Goal: Information Seeking & Learning: Check status

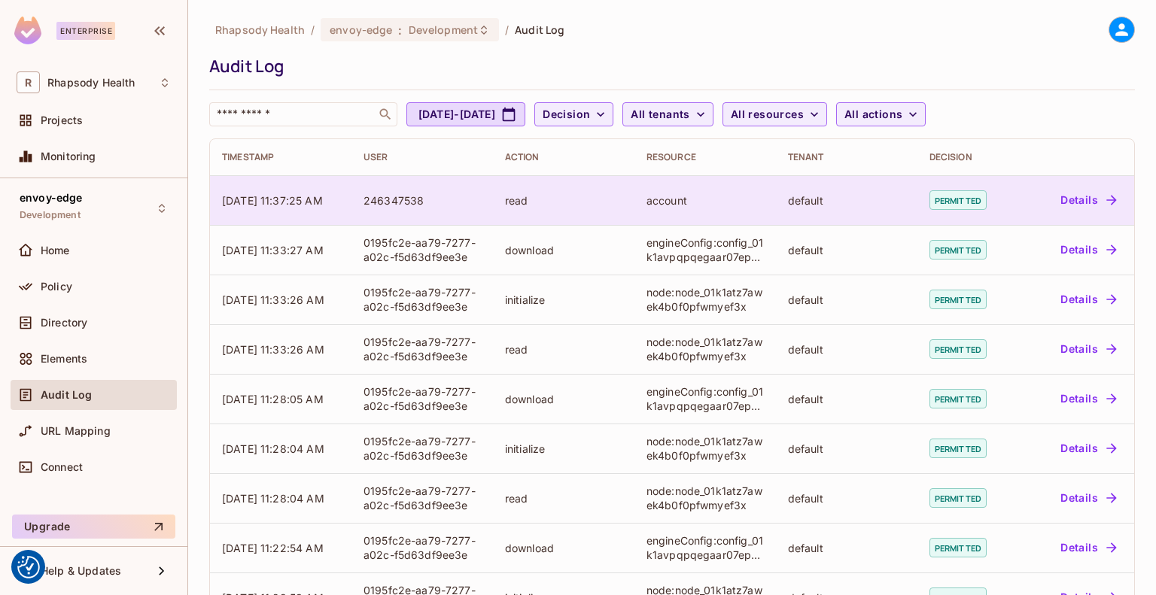
click at [387, 193] on div "246347538" at bounding box center [421, 200] width 117 height 14
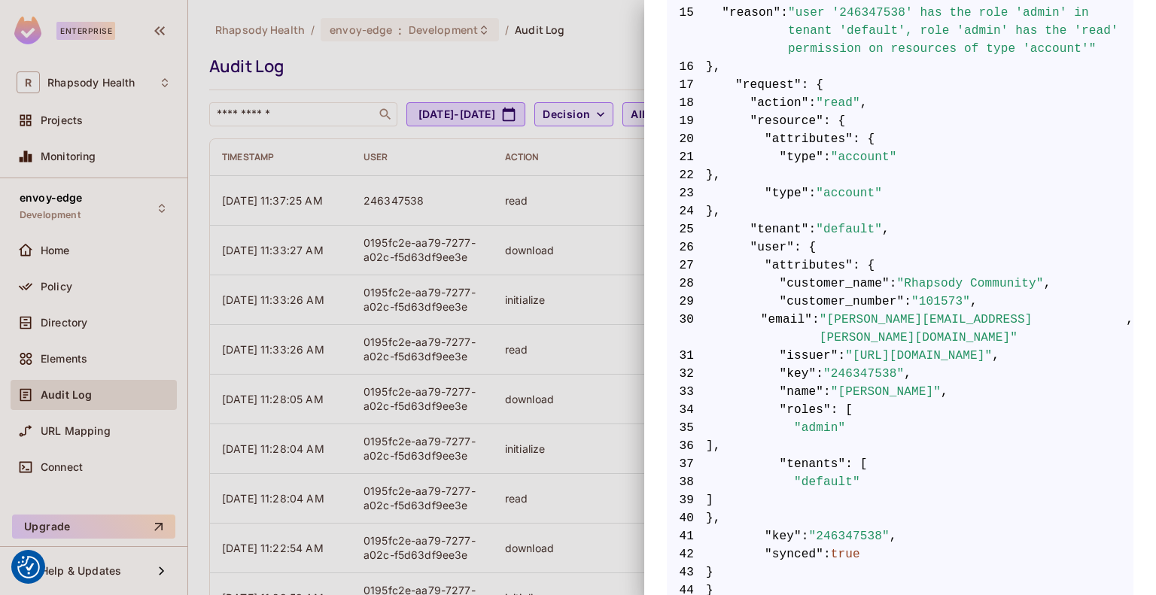
scroll to position [625, 0]
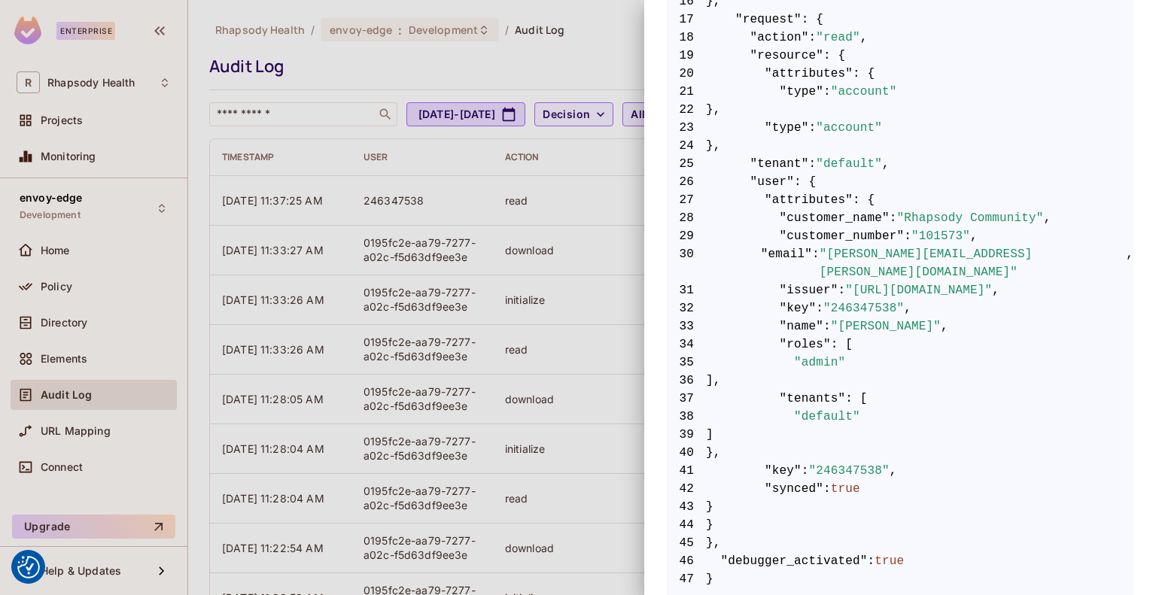
click at [361, 239] on div at bounding box center [578, 297] width 1156 height 595
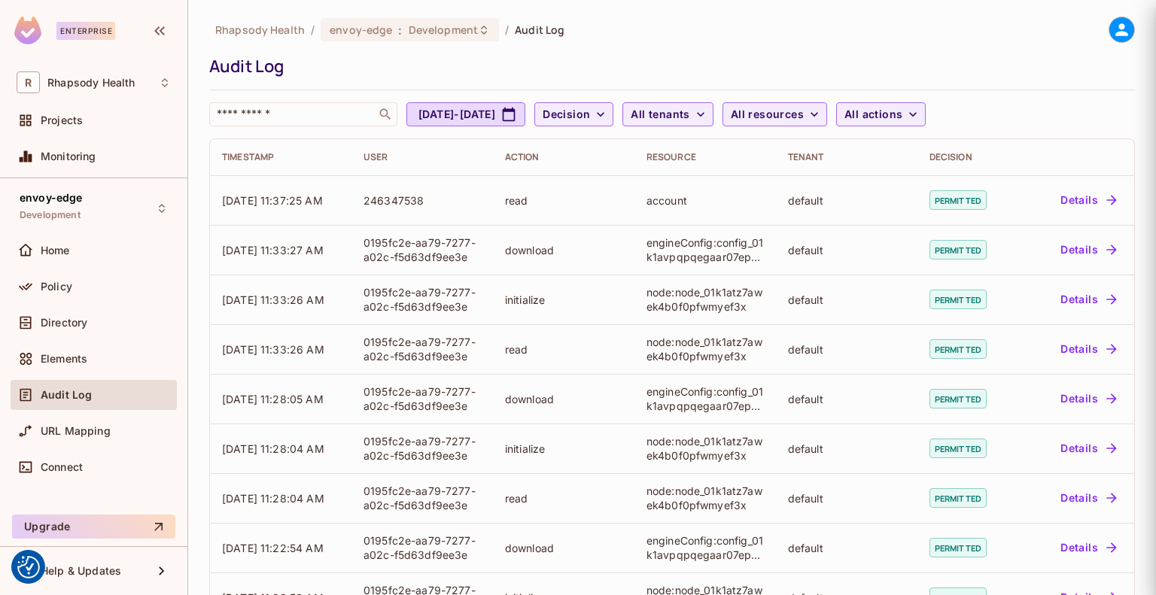
scroll to position [0, 0]
